Goal: Task Accomplishment & Management: Use online tool/utility

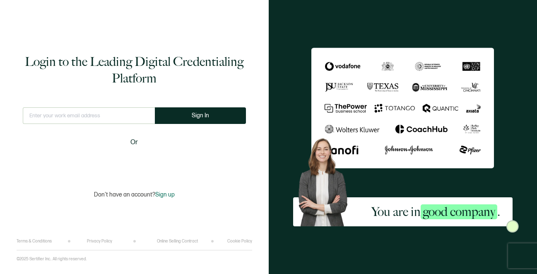
click at [60, 112] on input "text" at bounding box center [89, 115] width 132 height 17
type input "[EMAIL_ADDRESS][DOMAIN_NAME]"
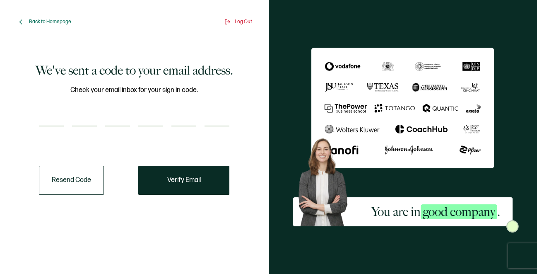
click at [59, 122] on input "number" at bounding box center [51, 118] width 25 height 17
paste input "9"
type input "9"
type input "3"
type input "0"
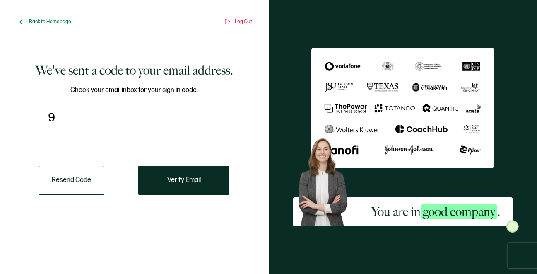
type input "4"
type input "8"
type input "9"
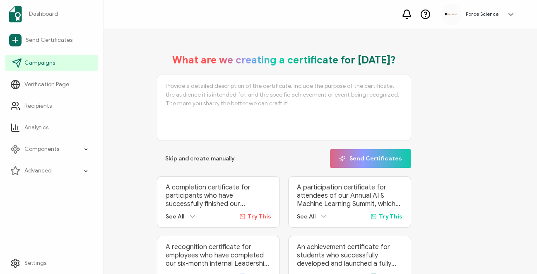
click at [52, 61] on span "Campaigns" at bounding box center [39, 63] width 31 height 8
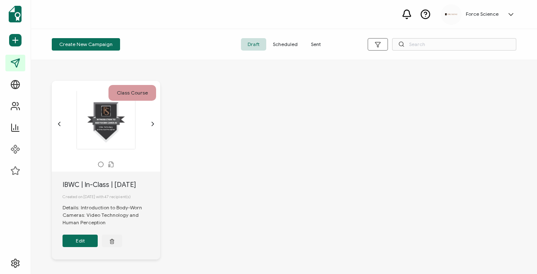
click at [102, 129] on div "Video Technology and Human Perception INTRODUCTION TO BODY-WORN CAMERAS" at bounding box center [106, 119] width 87 height 59
click at [80, 244] on button "Edit" at bounding box center [80, 240] width 35 height 12
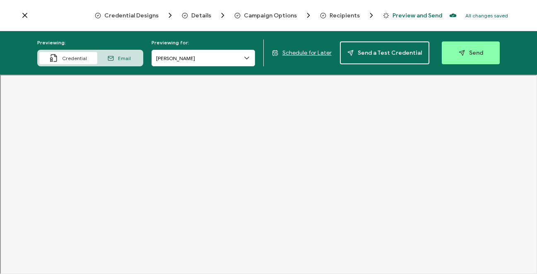
click at [338, 17] on span "Recipients" at bounding box center [345, 15] width 30 height 6
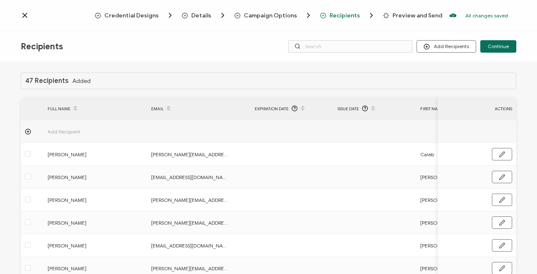
click at [283, 13] on span "Campaign Options" at bounding box center [270, 15] width 53 height 6
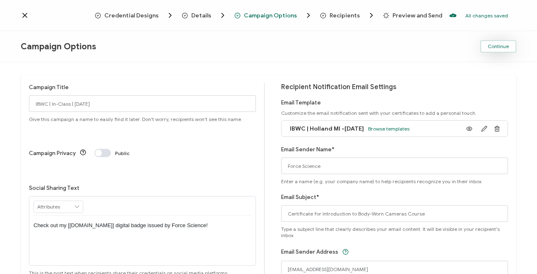
click at [495, 46] on span "Continue" at bounding box center [498, 46] width 21 height 5
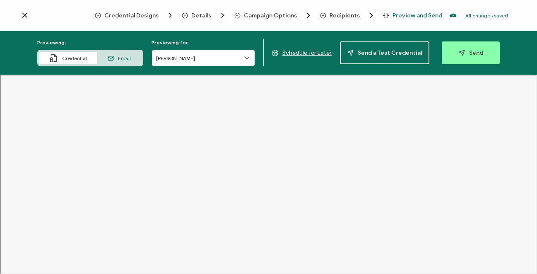
click at [239, 62] on input "[PERSON_NAME]" at bounding box center [204, 58] width 104 height 17
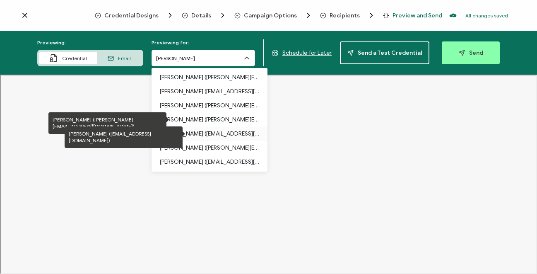
click at [223, 128] on p "[PERSON_NAME] ([EMAIL_ADDRESS][DOMAIN_NAME])" at bounding box center [209, 134] width 99 height 14
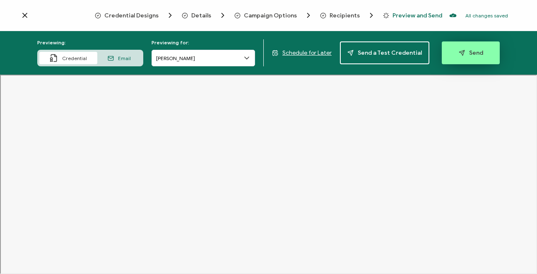
click at [479, 59] on button "Send" at bounding box center [471, 52] width 58 height 23
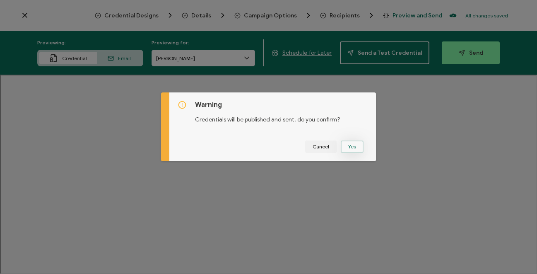
click at [357, 148] on button "Yes" at bounding box center [352, 146] width 23 height 12
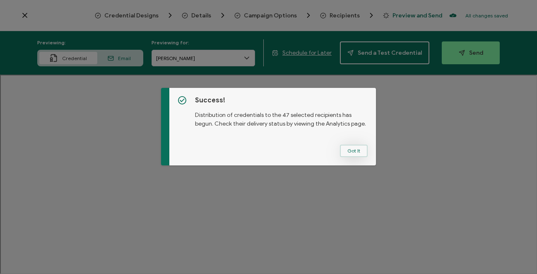
click at [352, 149] on button "Got It" at bounding box center [354, 151] width 28 height 12
